Goal: Navigation & Orientation: Understand site structure

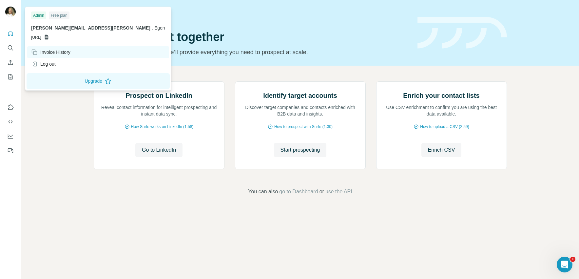
click at [50, 50] on div "Invoice History" at bounding box center [50, 52] width 39 height 7
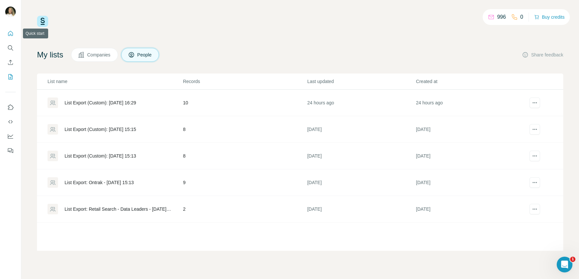
click at [10, 33] on icon "Quick start" at bounding box center [10, 33] width 7 height 7
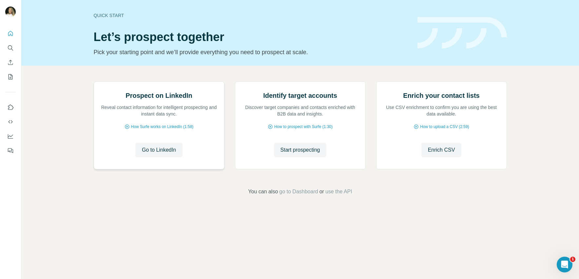
scroll to position [5, 0]
click at [9, 109] on icon "Use Surfe on LinkedIn" at bounding box center [11, 106] width 6 height 5
click at [10, 134] on icon "Dashboard" at bounding box center [10, 136] width 7 height 7
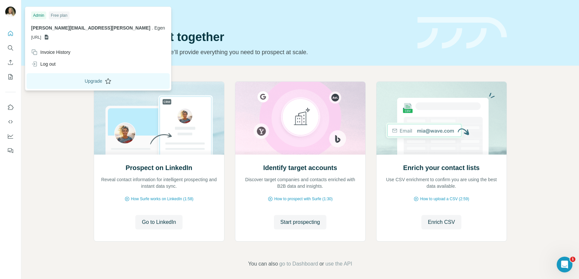
click at [105, 81] on icon at bounding box center [108, 81] width 7 height 7
